Goal: Task Accomplishment & Management: Complete application form

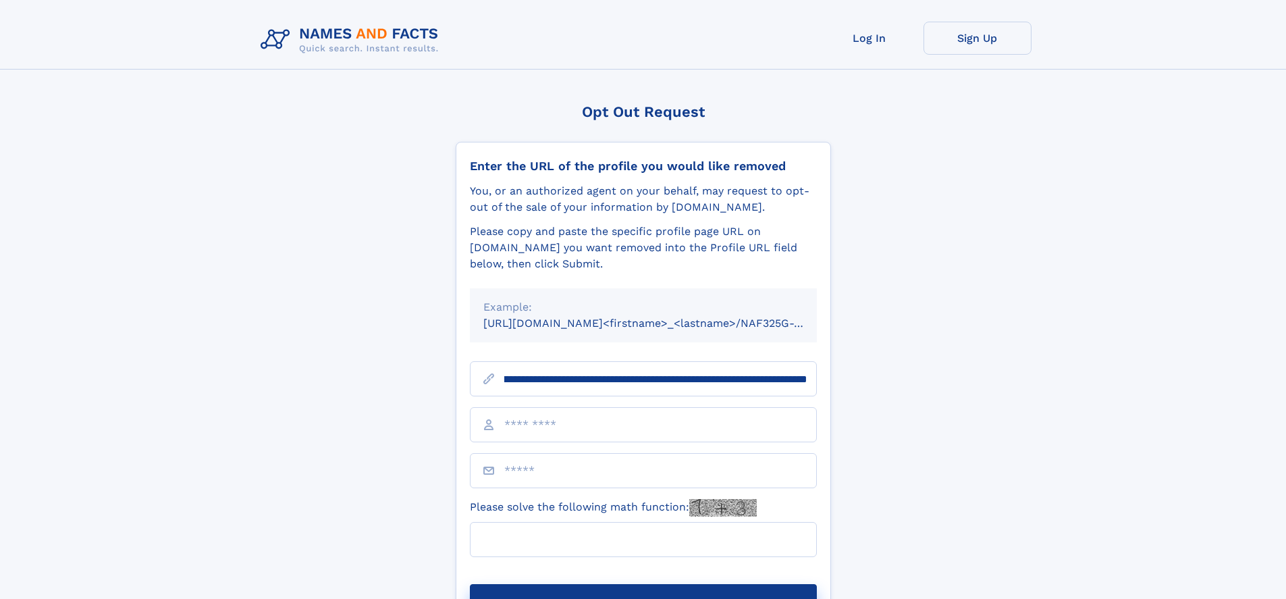
scroll to position [0, 161]
type input "**********"
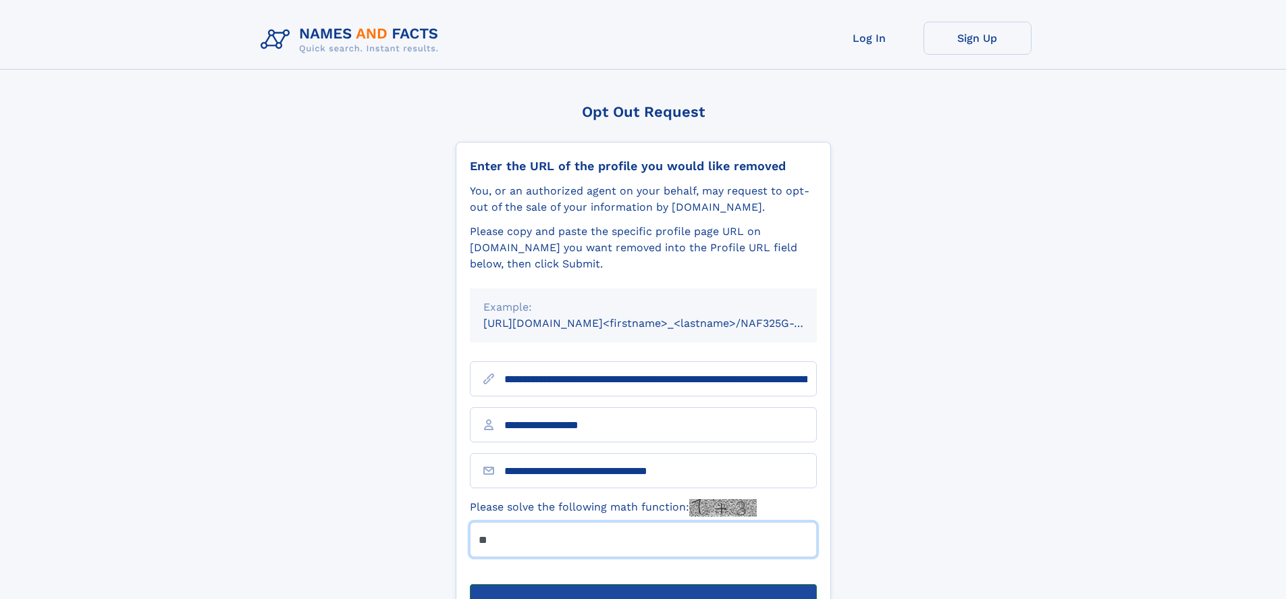
type input "**"
click at [643, 584] on button "Submit Opt Out Request" at bounding box center [643, 605] width 347 height 43
